Goal: Feedback & Contribution: Submit feedback/report problem

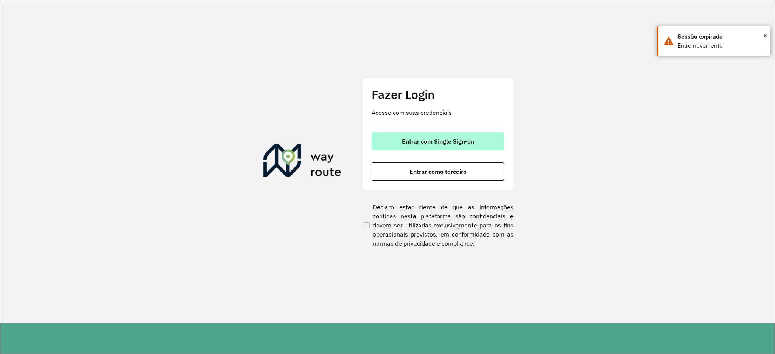
click at [450, 144] on span "Entrar com Single Sign-on" at bounding box center [438, 141] width 72 height 6
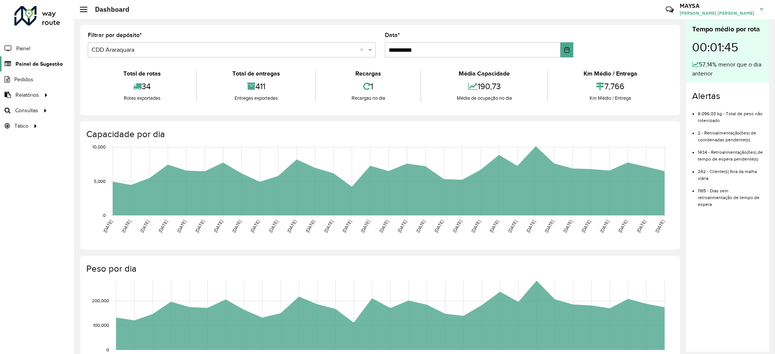
click at [45, 63] on span "Painel de Sugestão" at bounding box center [39, 64] width 47 height 8
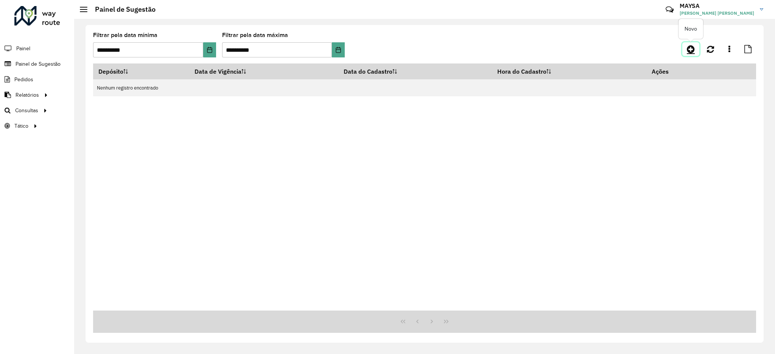
click at [693, 46] on icon at bounding box center [690, 49] width 8 height 9
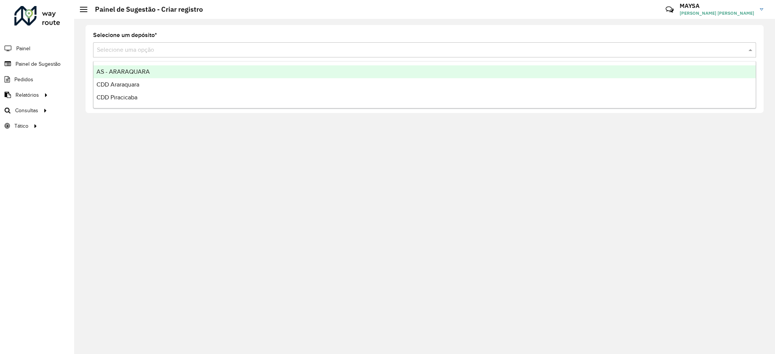
click at [212, 46] on input "text" at bounding box center [417, 50] width 640 height 9
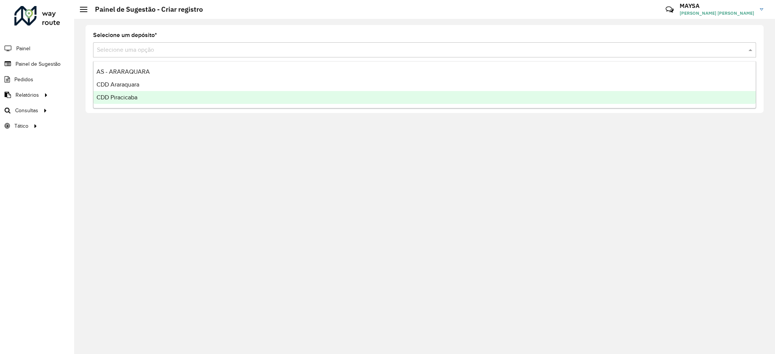
click at [137, 101] on div "CDD Piracicaba" at bounding box center [424, 97] width 662 height 13
